Goal: Task Accomplishment & Management: Manage account settings

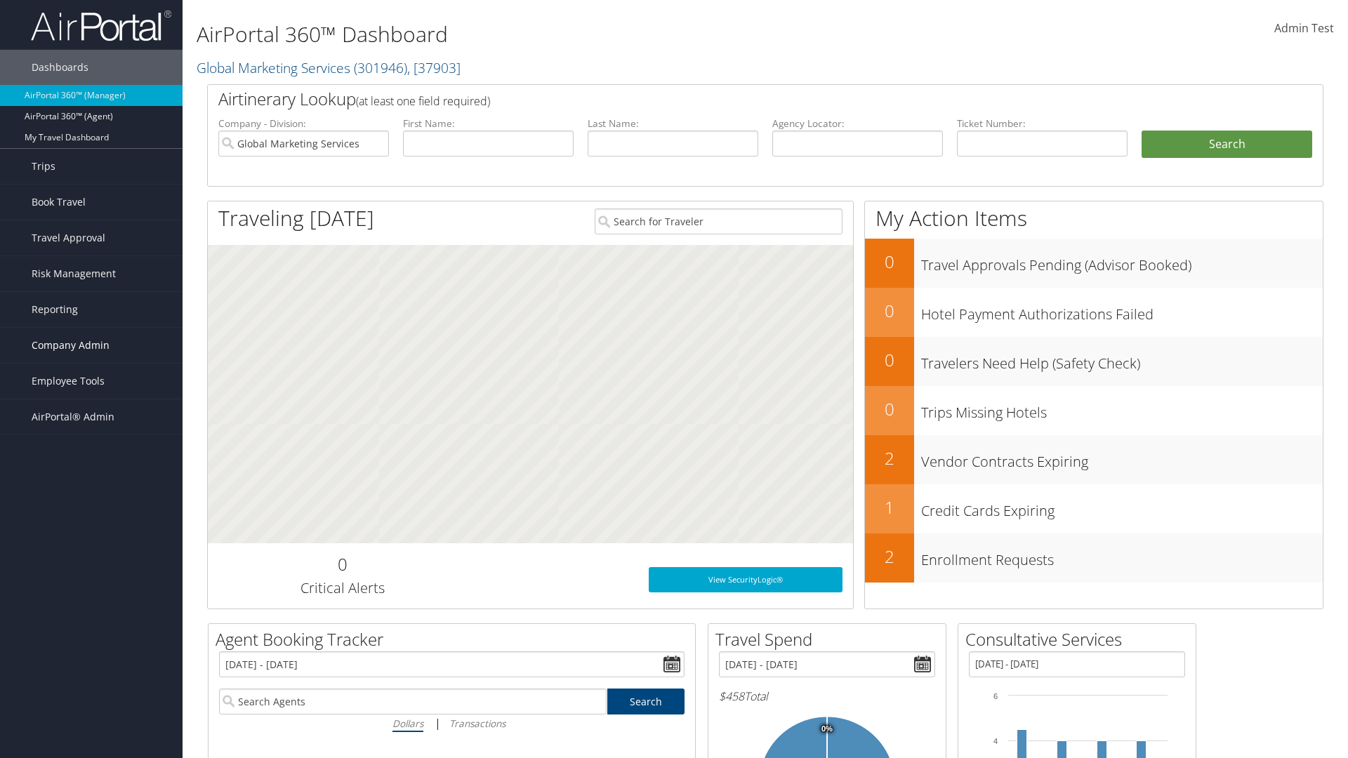
click at [91, 345] on span "Company Admin" at bounding box center [71, 345] width 78 height 35
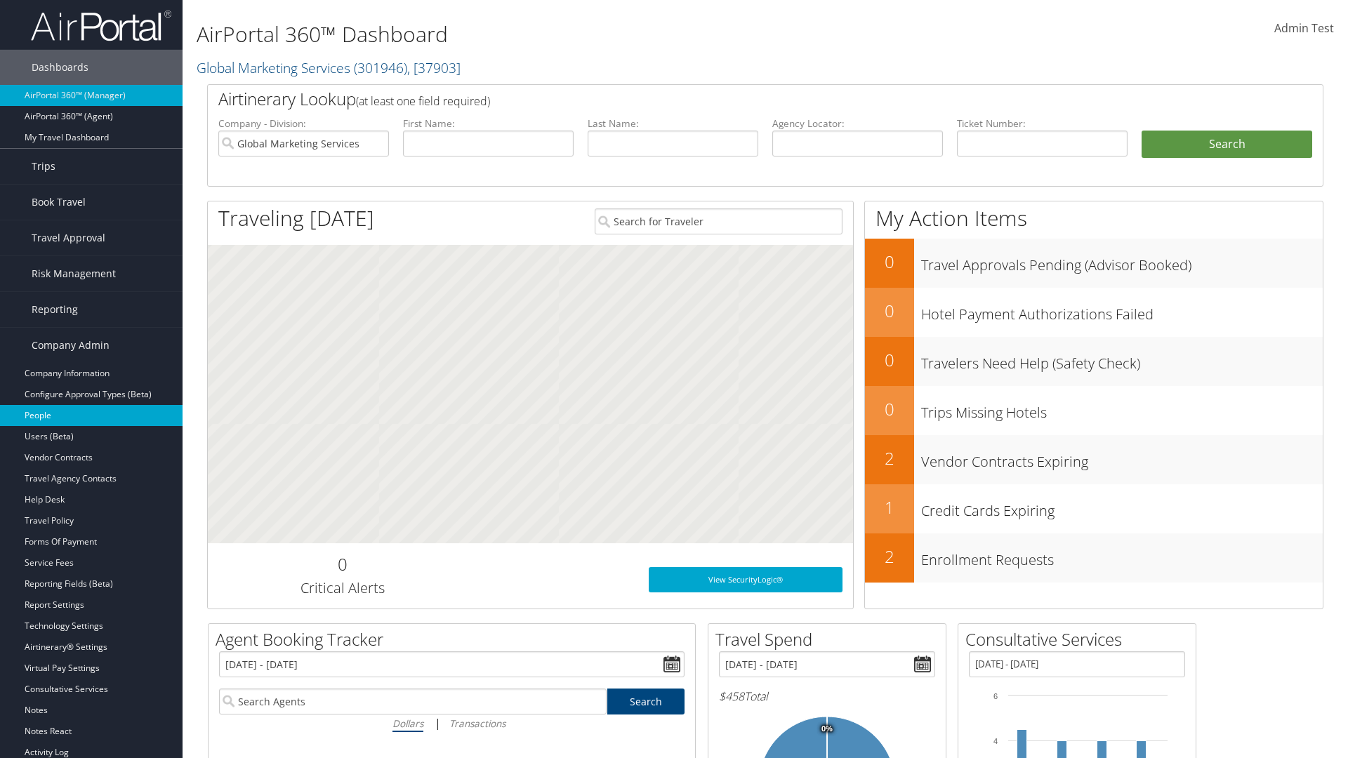
click at [91, 416] on link "People" at bounding box center [91, 415] width 183 height 21
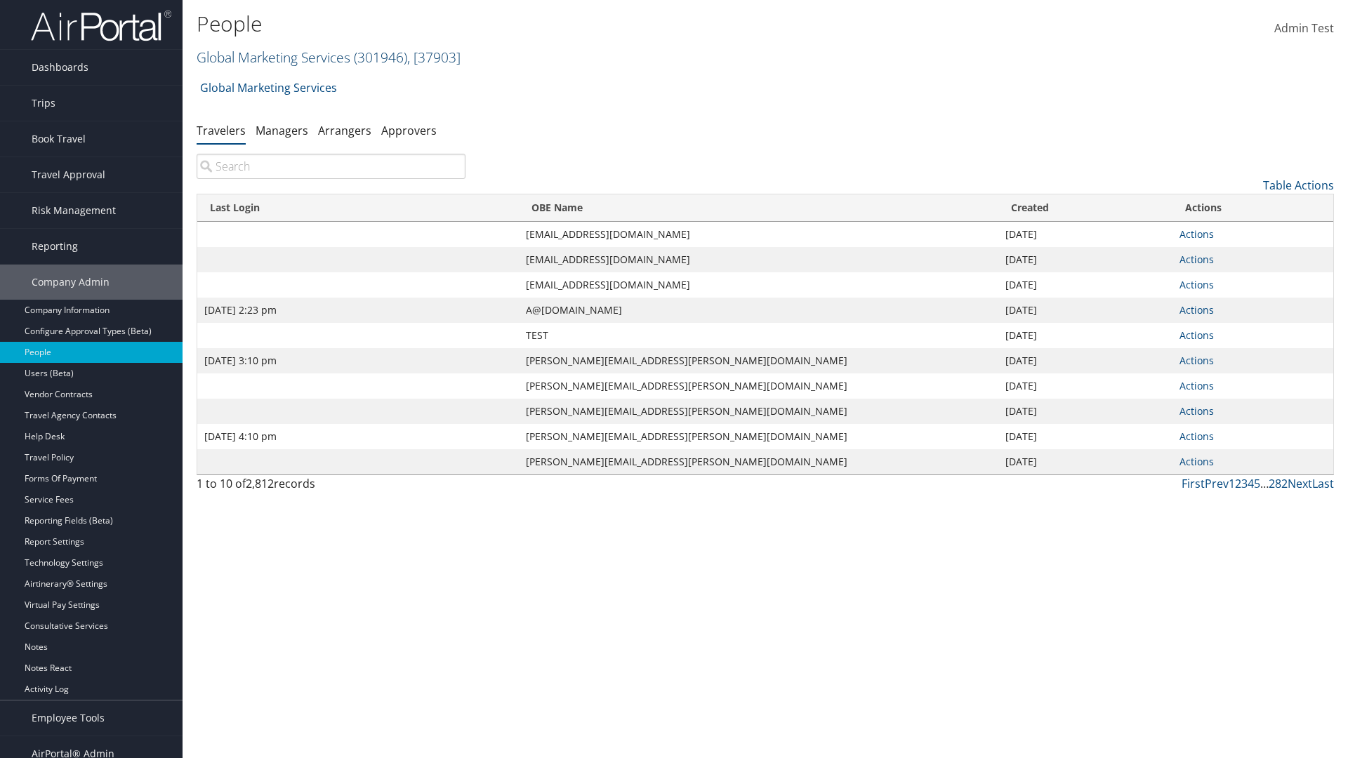
click at [272, 57] on link "Global Marketing Services ( 301946 ) , [ 37903 ]" at bounding box center [329, 57] width 264 height 19
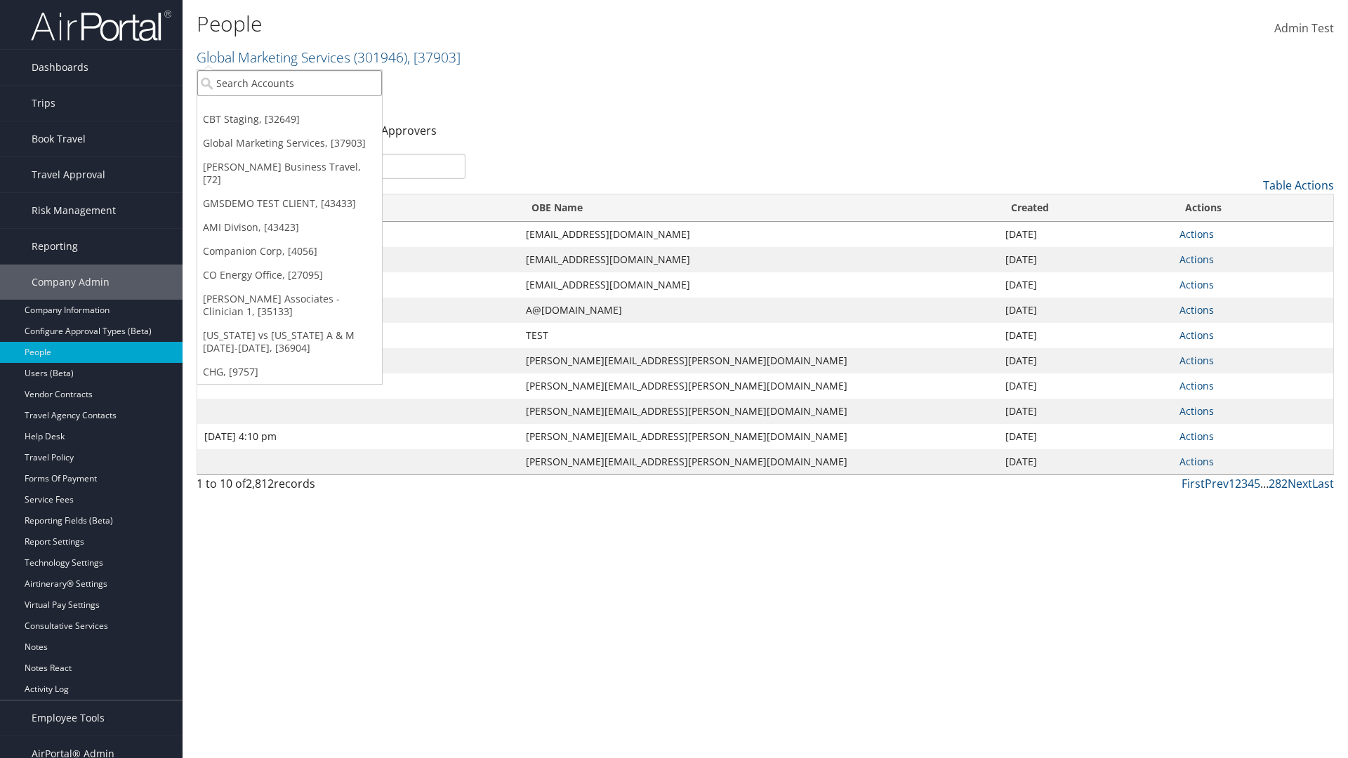
click at [289, 83] on input "search" at bounding box center [289, 83] width 185 height 26
type input "Global Marketing Services"
click at [303, 109] on div "Global Marketing Services (301946), [37903]" at bounding box center [303, 109] width 226 height 13
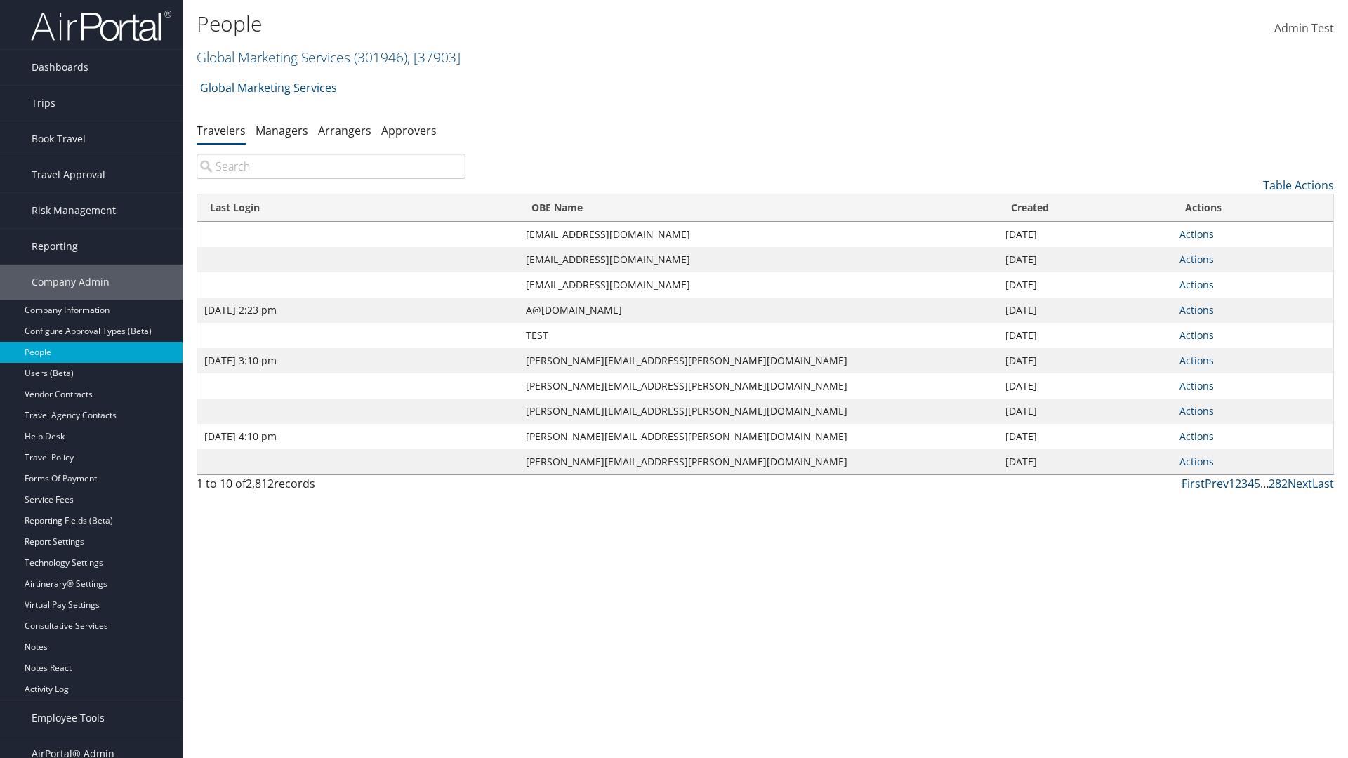
click at [331, 166] on input "search" at bounding box center [331, 166] width 269 height 25
type input "[DATE] 2:23 pm"
